Goal: Transaction & Acquisition: Purchase product/service

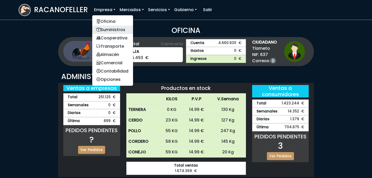
click at [110, 26] on link "Suministros" at bounding box center [112, 30] width 41 height 8
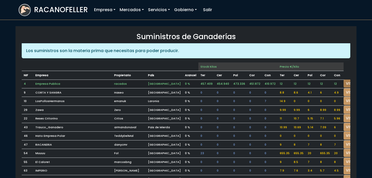
click at [344, 81] on link "VISITAR" at bounding box center [353, 83] width 19 height 8
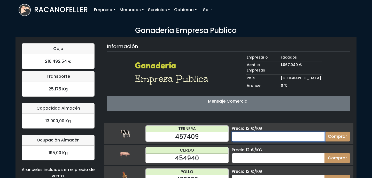
click at [254, 131] on input "number" at bounding box center [278, 136] width 93 height 10
type input "70"
click at [325, 131] on button "Comprar" at bounding box center [338, 136] width 26 height 10
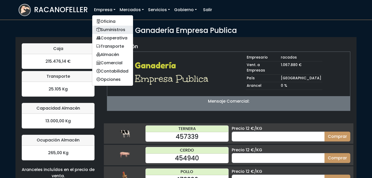
click at [114, 31] on link "Suministros" at bounding box center [112, 30] width 41 height 8
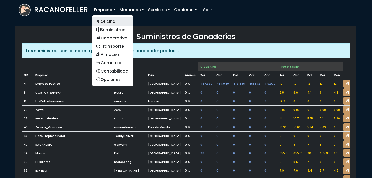
click at [107, 20] on link "Oficina" at bounding box center [112, 21] width 41 height 8
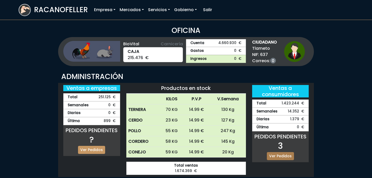
click at [284, 155] on link "Ver Pedidos" at bounding box center [280, 156] width 27 height 8
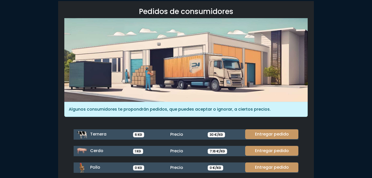
scroll to position [26, 0]
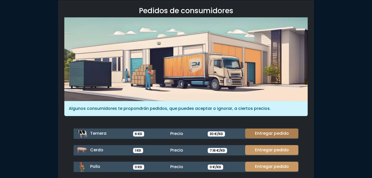
click at [275, 128] on link "Entregar pedido" at bounding box center [271, 133] width 53 height 10
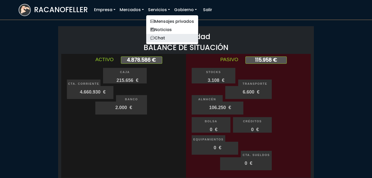
click at [161, 34] on link "Chat" at bounding box center [172, 38] width 52 height 8
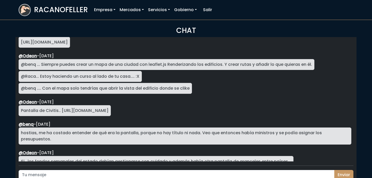
scroll to position [27, 0]
